Goal: Feedback & Contribution: Submit feedback/report problem

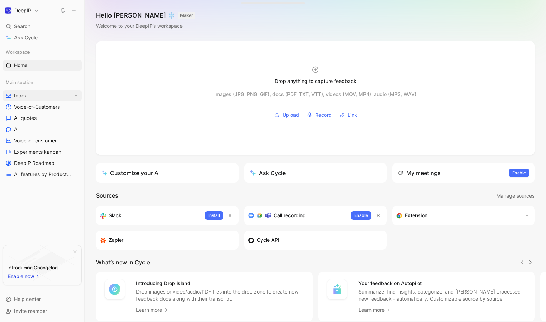
click at [43, 96] on link "Inbox" at bounding box center [42, 95] width 79 height 11
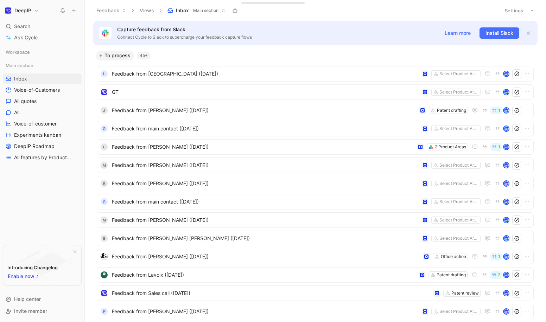
click at [73, 12] on icon at bounding box center [73, 10] width 5 height 5
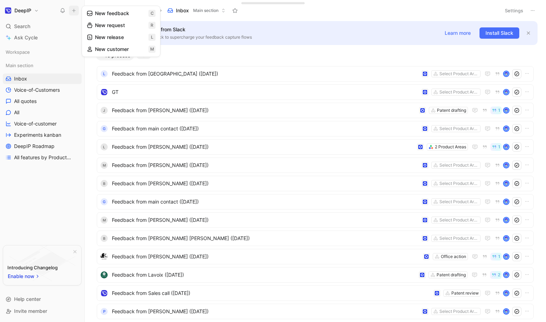
click at [112, 13] on button "New feedback c" at bounding box center [120, 13] width 75 height 12
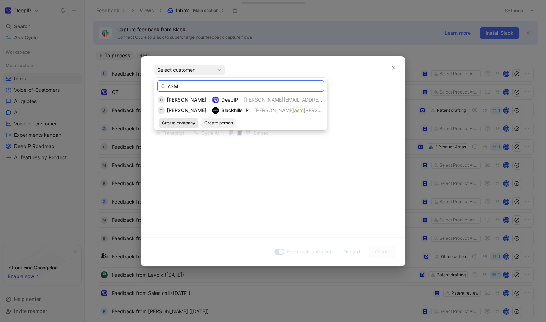
type input "ASM"
click at [184, 123] on span "Create company" at bounding box center [178, 123] width 33 height 7
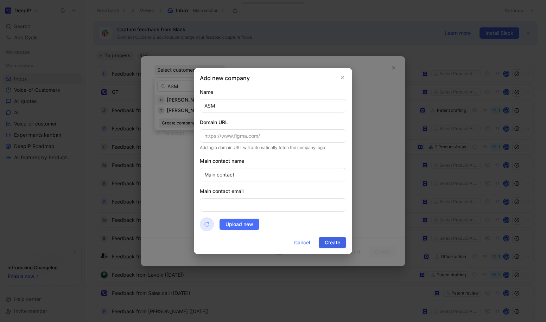
click at [340, 244] on button "Create" at bounding box center [331, 242] width 27 height 11
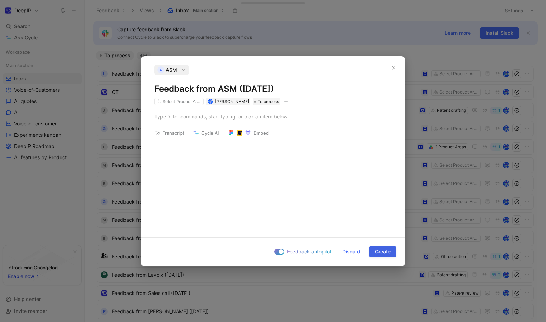
click at [388, 254] on span "Create" at bounding box center [382, 251] width 15 height 8
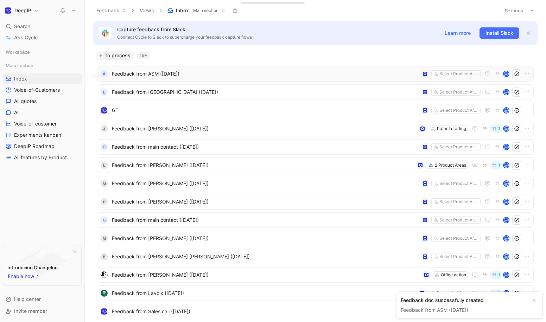
click at [178, 72] on span "Feedback from ASM ([DATE])" at bounding box center [265, 74] width 307 height 8
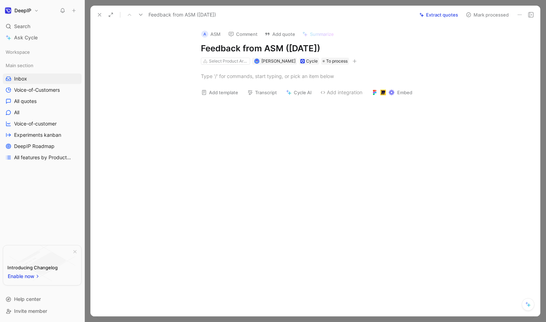
click at [242, 84] on div at bounding box center [322, 76] width 434 height 23
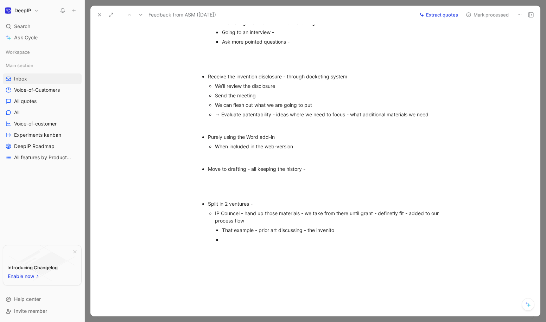
scroll to position [85, 0]
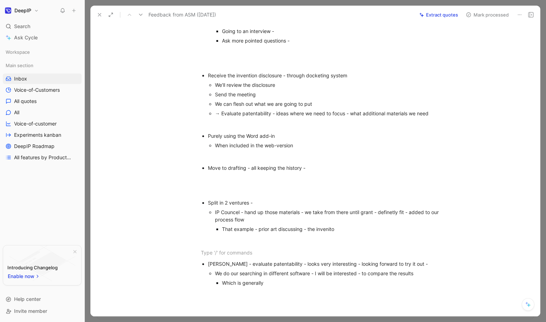
click at [222, 258] on div "Evaluate patentability - 1st pass over the invention disclosure - DeepIP Evalua…" at bounding box center [322, 142] width 434 height 325
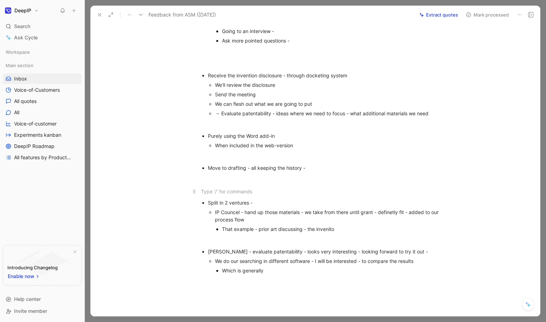
click at [218, 195] on p at bounding box center [322, 192] width 270 height 12
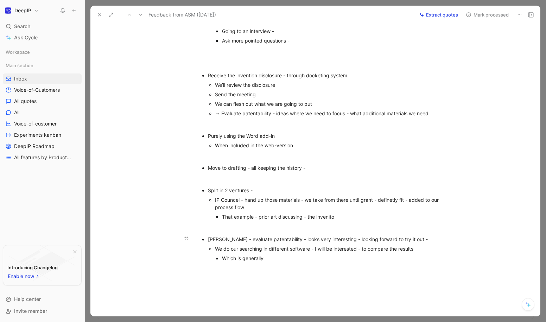
click at [288, 261] on div "Which is generally" at bounding box center [333, 257] width 222 height 7
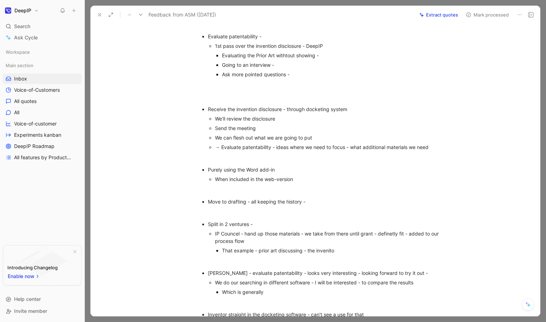
scroll to position [51, 0]
click at [290, 95] on div at bounding box center [322, 98] width 243 height 7
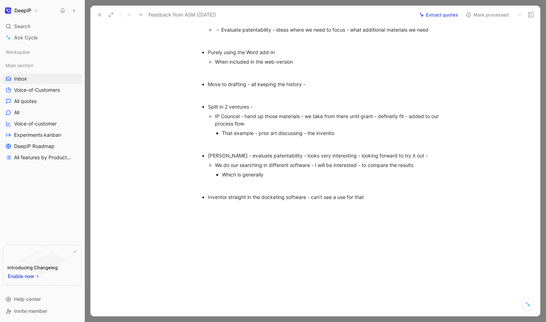
click at [357, 205] on div "Evaluate patentability - 1st pass over the invention disclosure - DeepIP Evalua…" at bounding box center [322, 64] width 434 height 311
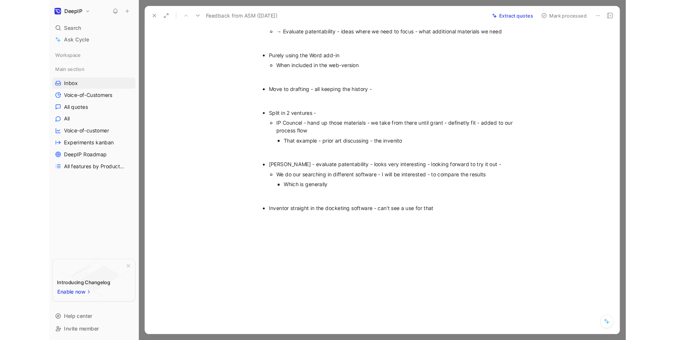
scroll to position [96, 0]
